Goal: Check status

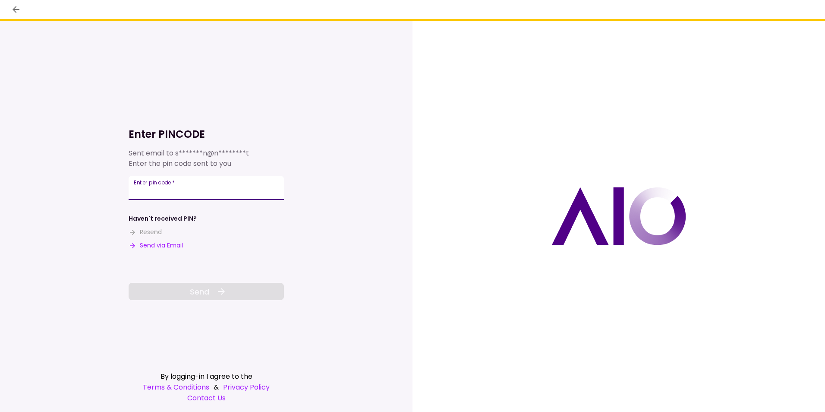
click at [192, 187] on input "Enter pin code   *" at bounding box center [206, 188] width 155 height 24
click at [155, 244] on button "Send via Email" at bounding box center [156, 245] width 54 height 9
click at [148, 189] on input "Enter pin code   *" at bounding box center [206, 188] width 155 height 24
paste input "******"
type input "******"
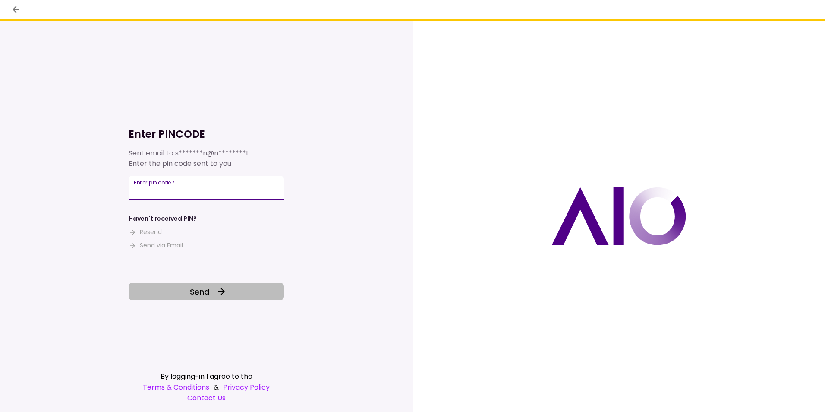
click at [211, 290] on button "Send" at bounding box center [206, 291] width 155 height 17
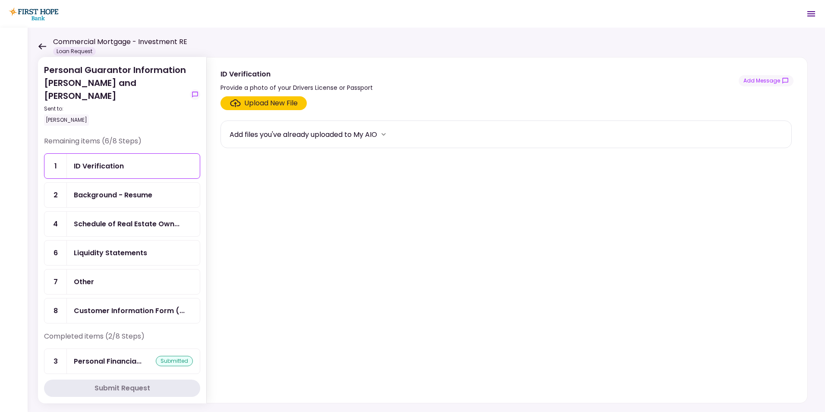
click at [43, 46] on icon at bounding box center [42, 46] width 8 height 6
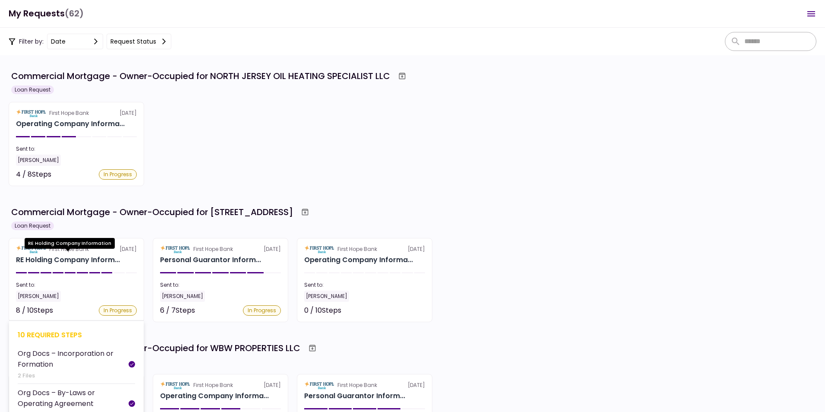
click at [77, 258] on div "RE Holding Company Inform..." at bounding box center [68, 260] width 104 height 10
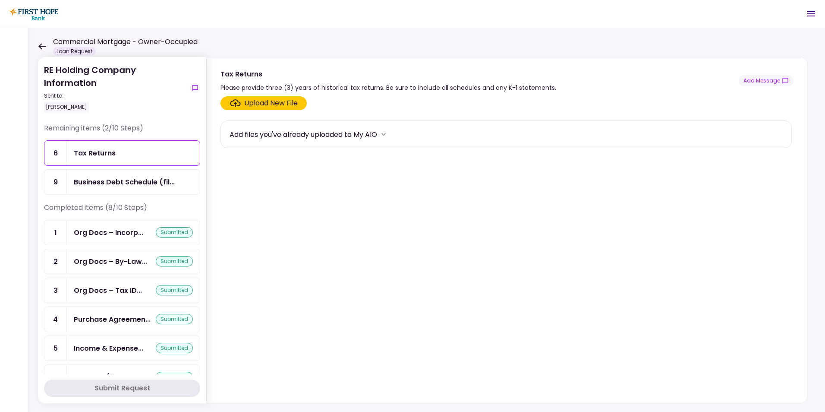
scroll to position [81, 0]
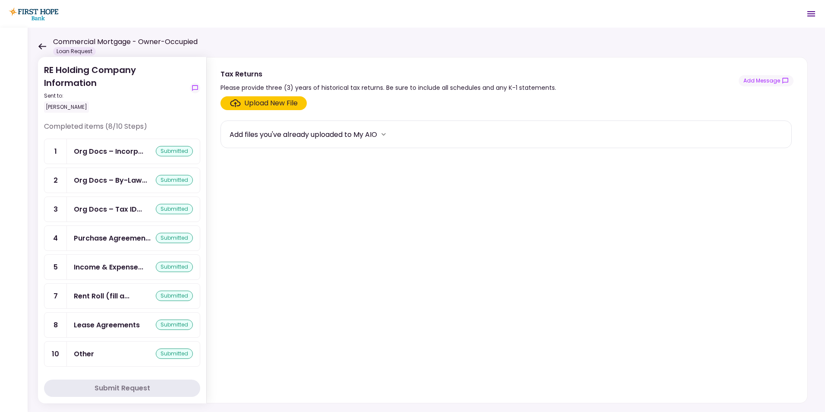
click at [89, 352] on div "Other" at bounding box center [84, 353] width 20 height 11
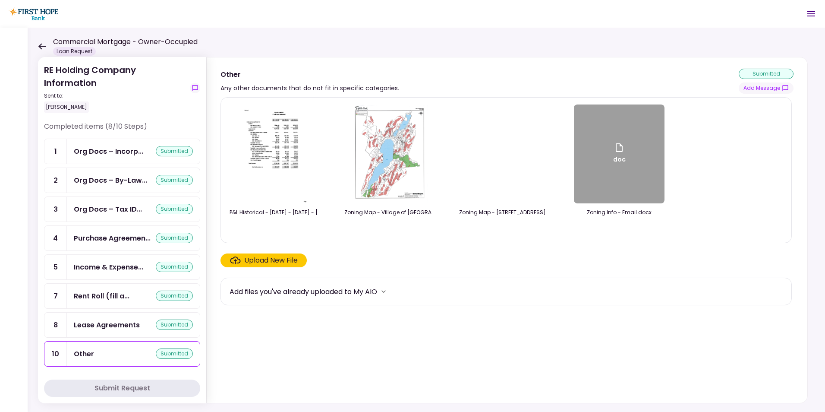
click at [42, 44] on icon at bounding box center [42, 46] width 8 height 6
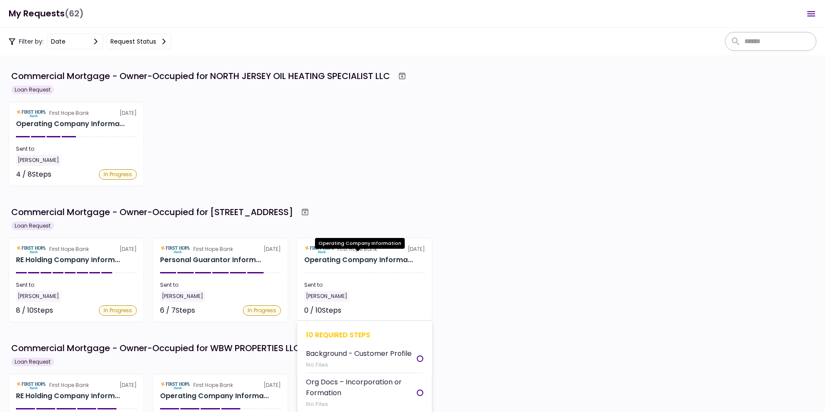
click at [365, 256] on div "Operating Company Informa..." at bounding box center [358, 260] width 109 height 10
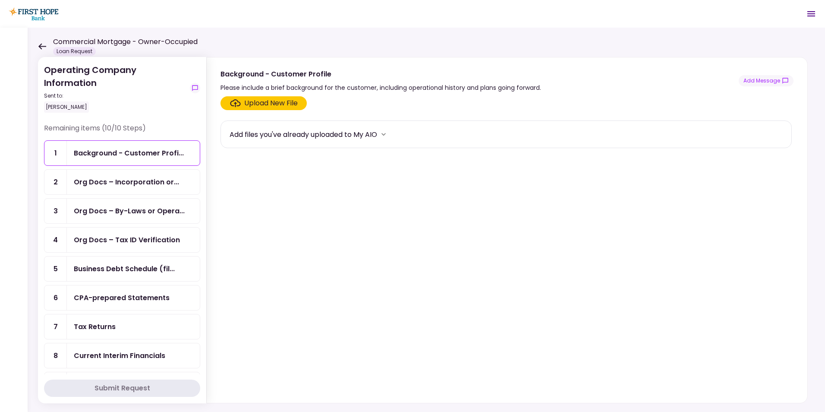
click at [39, 47] on icon at bounding box center [42, 46] width 8 height 6
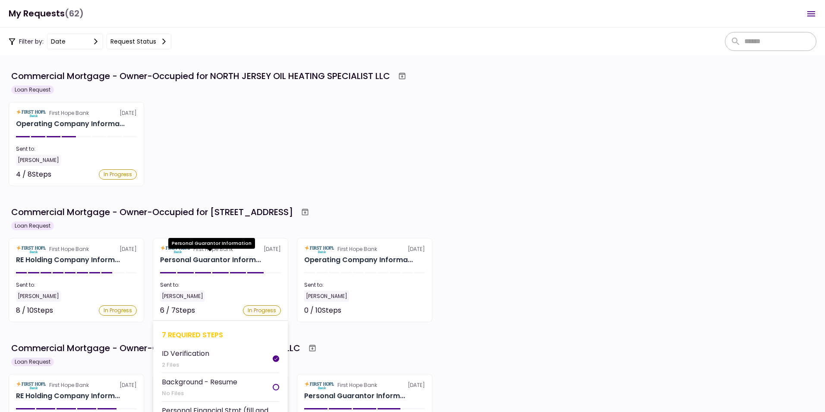
click at [214, 258] on div "Personal Guarantor Inform..." at bounding box center [210, 260] width 101 height 10
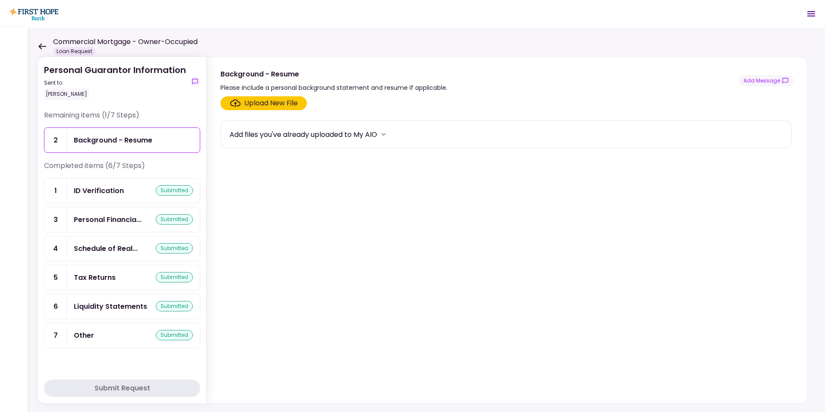
click at [82, 334] on div "Other" at bounding box center [84, 335] width 20 height 11
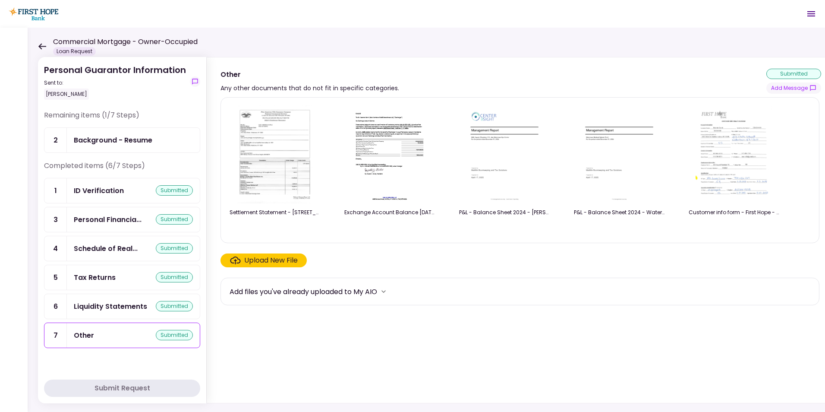
click at [40, 44] on icon at bounding box center [42, 46] width 8 height 6
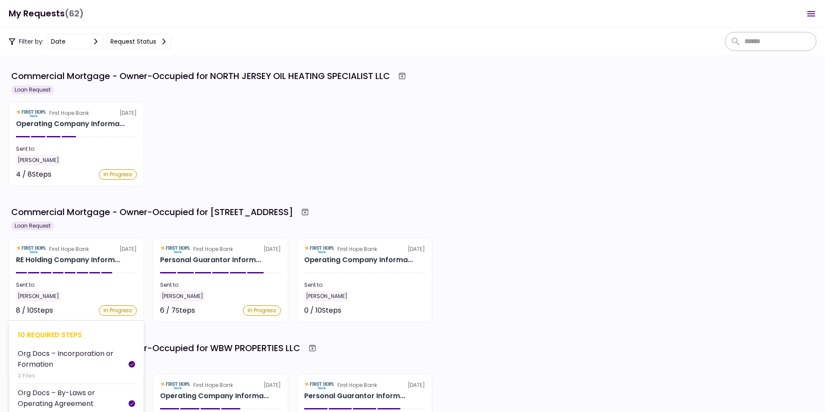
click at [86, 254] on section "First Hope Bank [DATE] RE Holding Company Inform... Sent to: [PERSON_NAME] 8 / …" at bounding box center [76, 280] width 135 height 84
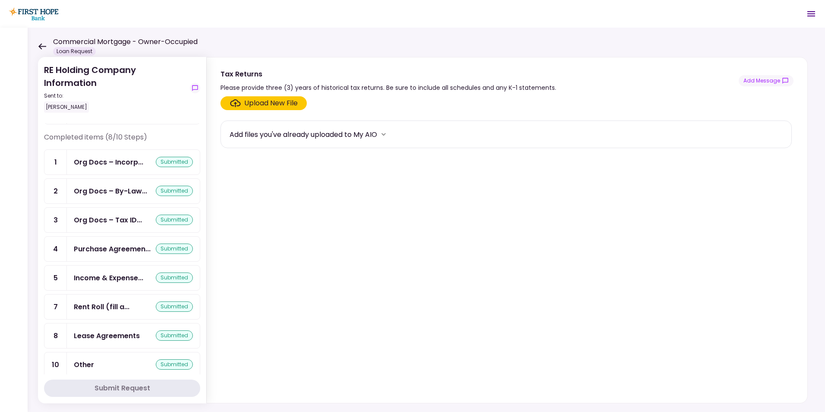
scroll to position [81, 0]
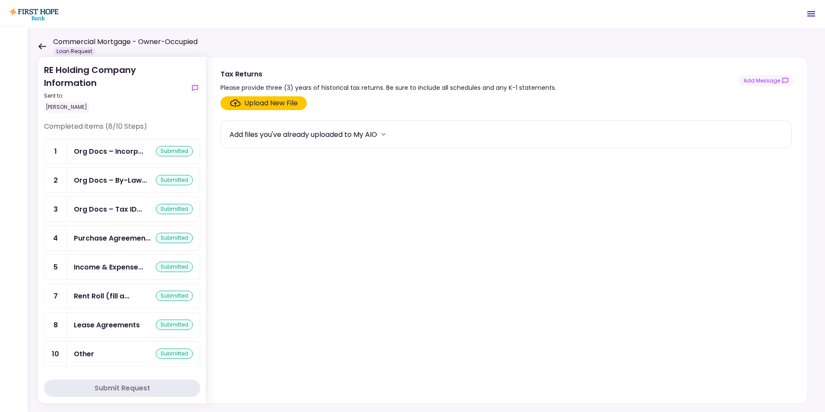
click at [83, 352] on div "Other" at bounding box center [84, 353] width 20 height 11
